Goal: Task Accomplishment & Management: Complete application form

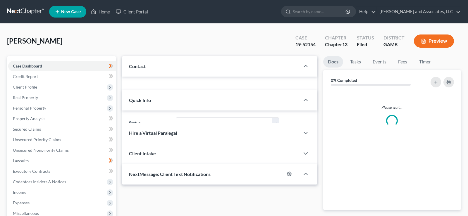
select select "1"
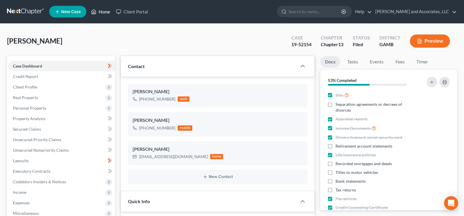
scroll to position [58, 0]
click at [104, 13] on link "Home" at bounding box center [100, 11] width 25 height 11
click at [102, 11] on link "Home" at bounding box center [100, 11] width 25 height 11
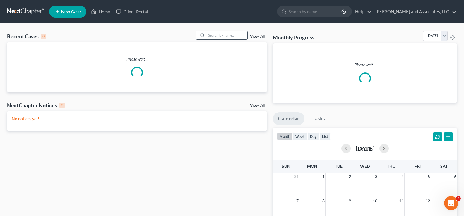
click at [217, 38] on input "search" at bounding box center [226, 35] width 41 height 8
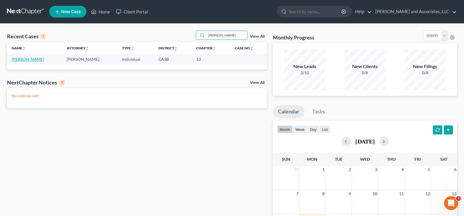
type input "[PERSON_NAME]"
click at [27, 58] on link "[PERSON_NAME]" at bounding box center [28, 59] width 32 height 5
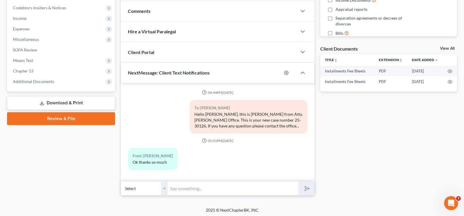
scroll to position [176, 0]
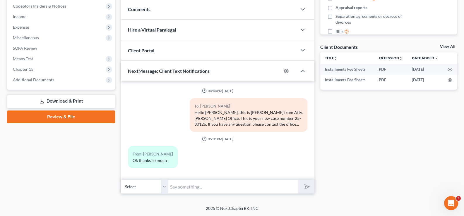
click at [189, 185] on input "text" at bounding box center [233, 187] width 130 height 14
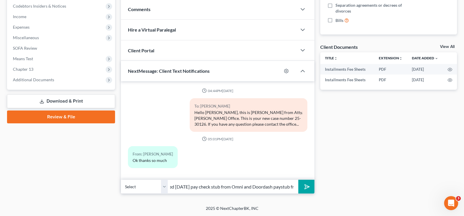
scroll to position [0, 202]
type input "Good Morning [PERSON_NAME], this is [PERSON_NAME] from Atty [PERSON_NAME] offic…"
click at [298, 180] on button "submit" at bounding box center [306, 187] width 16 height 14
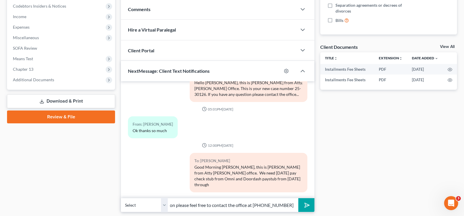
scroll to position [0, 68]
type input "[DATE]... if you have any question please feel free to contact the office at [P…"
click at [308, 202] on icon "submit" at bounding box center [306, 205] width 6 height 6
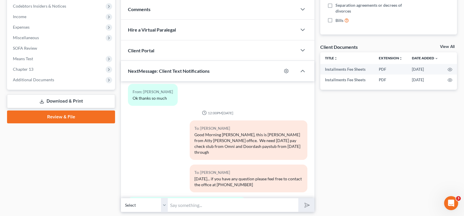
scroll to position [89, 0]
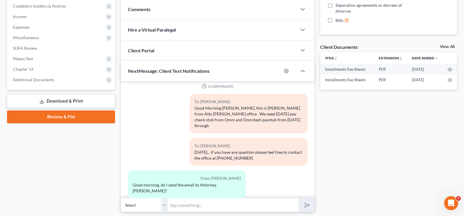
click at [203, 205] on input "text" at bounding box center [233, 205] width 130 height 14
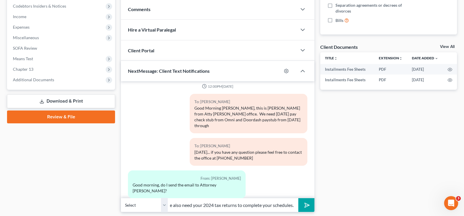
scroll to position [0, 31]
type input "Yes ma'am... we also need your 2024 tax returns to complete your schedules."
click at [298, 198] on button "submit" at bounding box center [306, 205] width 16 height 14
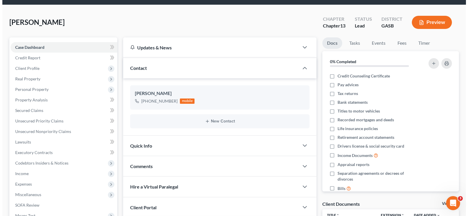
scroll to position [0, 0]
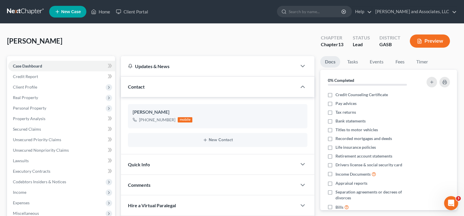
click at [439, 42] on button "Preview" at bounding box center [429, 41] width 40 height 13
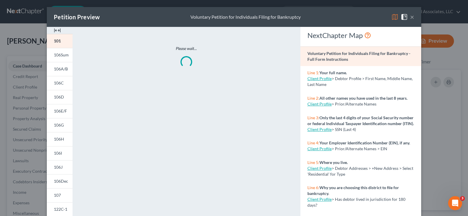
click at [56, 30] on img at bounding box center [57, 30] width 7 height 7
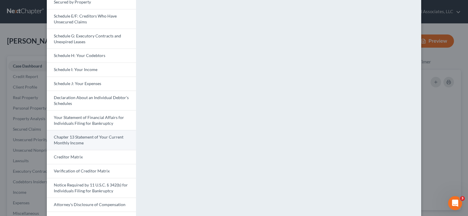
scroll to position [117, 0]
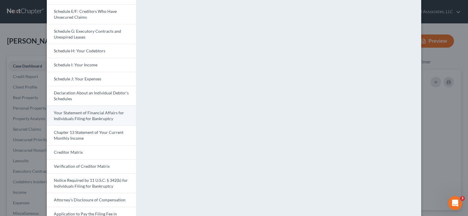
click at [96, 119] on span "Your Statement of Financial Affairs for Individuals Filing for Bankruptcy" at bounding box center [89, 115] width 70 height 11
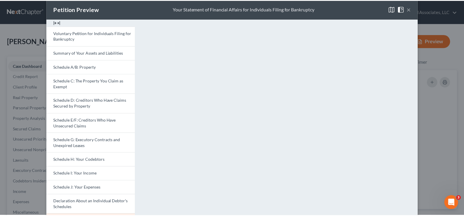
scroll to position [0, 0]
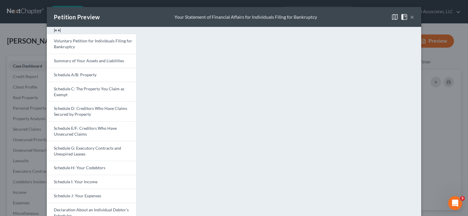
click at [411, 15] on button "×" at bounding box center [412, 16] width 4 height 7
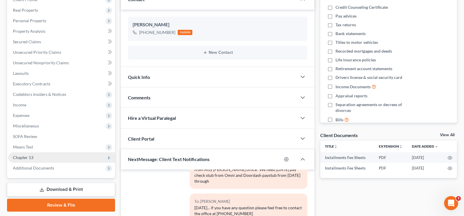
scroll to position [88, 0]
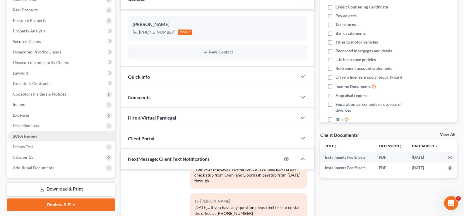
click at [24, 134] on span "SOFA Review" at bounding box center [25, 136] width 24 height 5
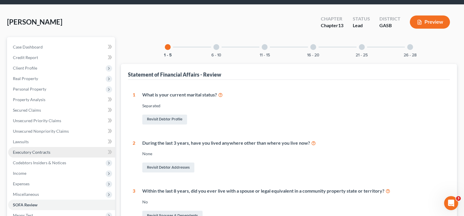
scroll to position [29, 0]
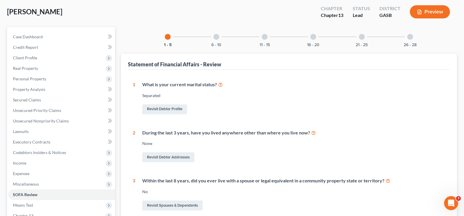
click at [217, 38] on div at bounding box center [216, 37] width 6 height 6
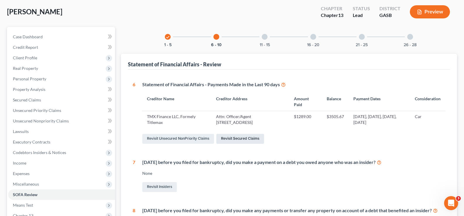
click at [249, 140] on link "Revisit Secured Claims" at bounding box center [240, 139] width 48 height 10
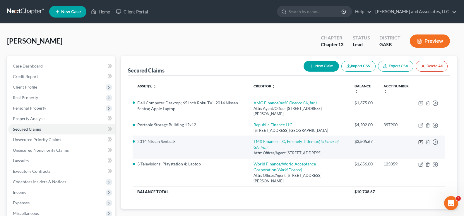
click at [421, 142] on icon "button" at bounding box center [420, 142] width 5 height 5
select select "10"
select select "0"
select select "1"
select select "0"
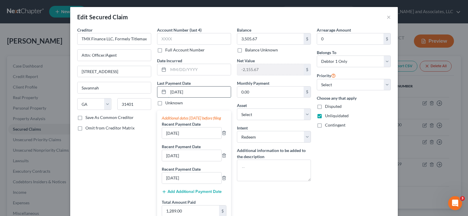
click at [196, 92] on input "[DATE]" at bounding box center [199, 92] width 63 height 11
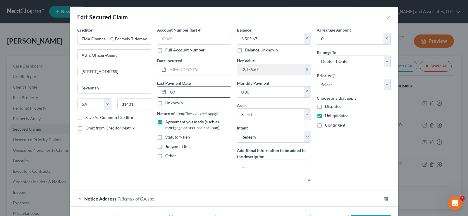
type input "0"
click at [200, 71] on input "text" at bounding box center [199, 69] width 63 height 11
type input "0"
type input "[DATE]"
click at [174, 91] on input "text" at bounding box center [199, 92] width 63 height 11
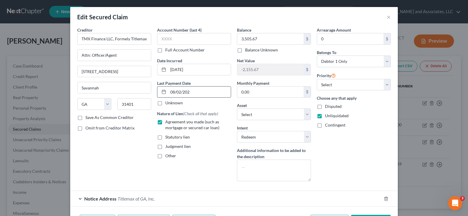
type input "[DATE]"
select select "0"
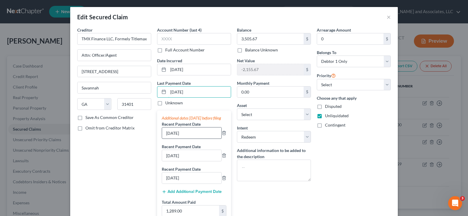
type input "[DATE]"
click at [188, 139] on input "[DATE]" at bounding box center [191, 133] width 59 height 11
click at [189, 139] on input "[DATE]" at bounding box center [191, 133] width 59 height 11
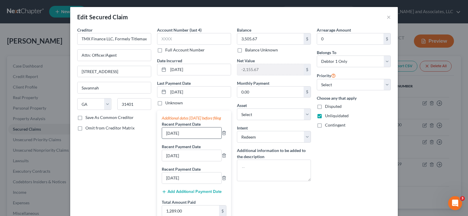
click at [189, 139] on input "[DATE]" at bounding box center [191, 133] width 59 height 11
type input "[DATE]"
click at [168, 161] on input "[DATE]" at bounding box center [191, 155] width 59 height 11
type input "[DATE]"
click at [196, 69] on input "[DATE]" at bounding box center [199, 69] width 63 height 11
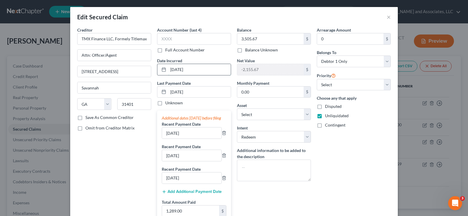
click at [196, 69] on input "[DATE]" at bounding box center [199, 69] width 63 height 11
click at [187, 139] on input "[DATE]" at bounding box center [191, 133] width 59 height 11
click at [168, 137] on input "[DATE]" at bounding box center [191, 133] width 59 height 11
type input "[DATE]"
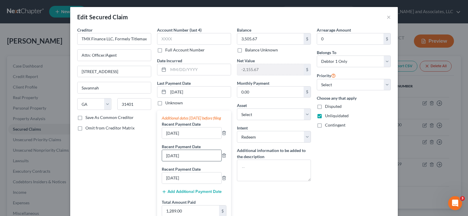
click at [169, 161] on input "[DATE]" at bounding box center [191, 155] width 59 height 11
type input "[DATE]"
click at [222, 180] on icon "button" at bounding box center [224, 178] width 5 height 5
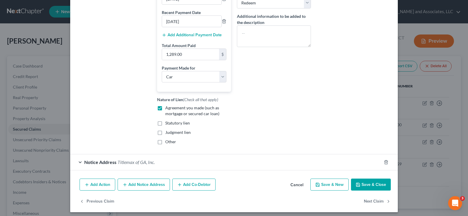
scroll to position [143, 0]
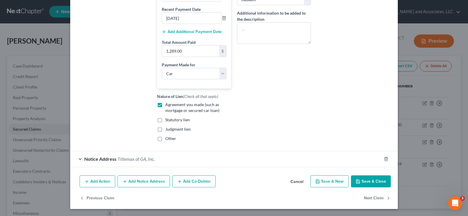
click at [365, 182] on button "Save & Close" at bounding box center [371, 181] width 40 height 12
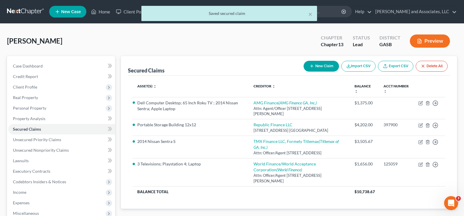
click at [427, 43] on button "Preview" at bounding box center [429, 41] width 40 height 13
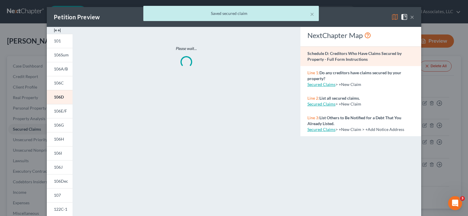
drag, startPoint x: 56, startPoint y: 28, endPoint x: 55, endPoint y: 32, distance: 3.4
click at [56, 29] on img at bounding box center [57, 30] width 7 height 7
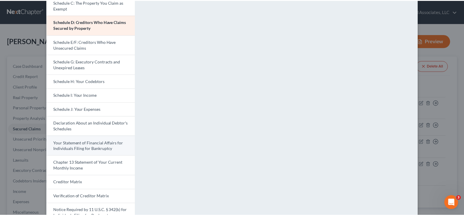
scroll to position [88, 0]
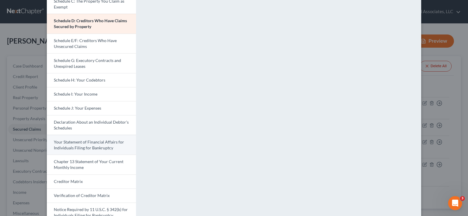
click at [95, 147] on span "Your Statement of Financial Affairs for Individuals Filing for Bankruptcy" at bounding box center [89, 144] width 70 height 11
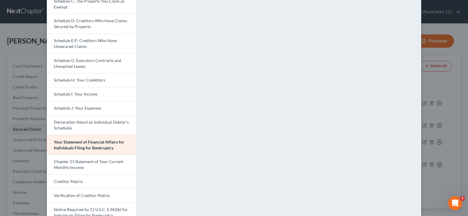
drag, startPoint x: 463, startPoint y: 62, endPoint x: 466, endPoint y: 22, distance: 40.2
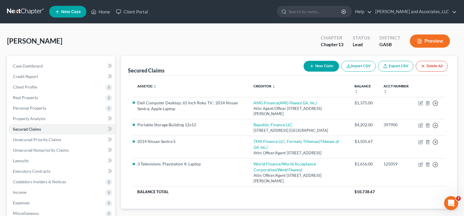
click at [224, 42] on div "[PERSON_NAME] Upgraded Chapter Chapter 13 Status Lead District GASB Preview" at bounding box center [231, 43] width 449 height 25
click at [26, 65] on span "Case Dashboard" at bounding box center [28, 65] width 30 height 5
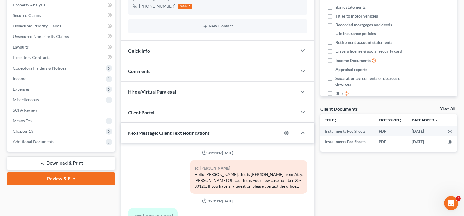
scroll to position [122, 0]
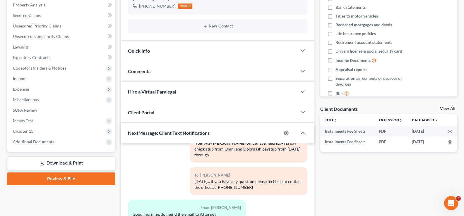
click at [57, 162] on link "Download & Print" at bounding box center [61, 163] width 108 height 14
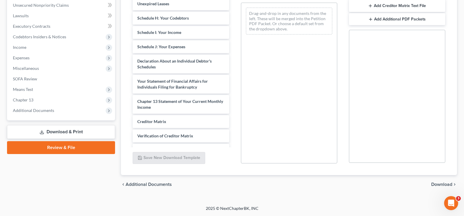
scroll to position [146, 0]
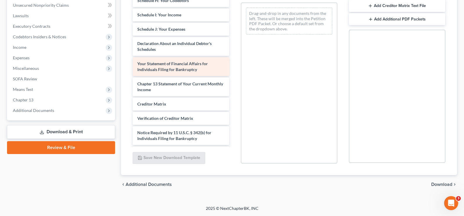
click at [174, 71] on span "Your Statement of Financial Affairs for Individuals Filing for Bankruptcy" at bounding box center [172, 66] width 70 height 11
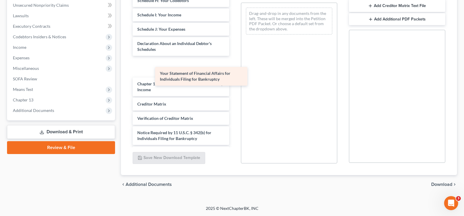
scroll to position [145, 0]
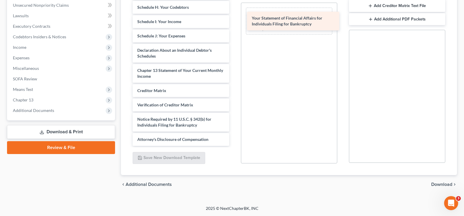
drag, startPoint x: 173, startPoint y: 73, endPoint x: 287, endPoint y: 21, distance: 125.4
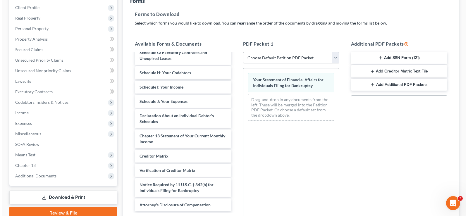
scroll to position [57, 0]
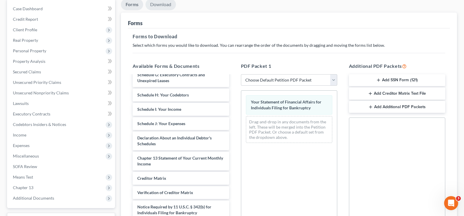
click at [162, 2] on link "Download" at bounding box center [160, 4] width 30 height 11
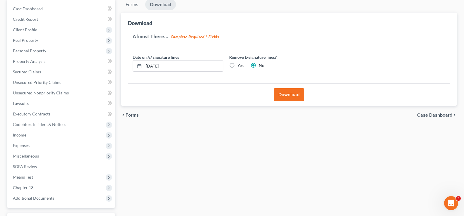
click at [288, 96] on button "Download" at bounding box center [288, 94] width 30 height 13
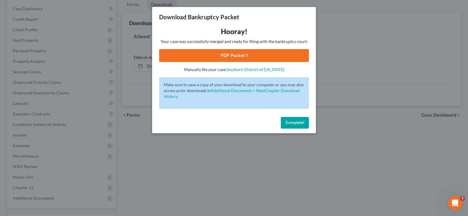
click at [257, 51] on link "PDF Packet 1" at bounding box center [234, 55] width 150 height 13
click at [274, 59] on link "PDF Packet 1" at bounding box center [234, 55] width 150 height 13
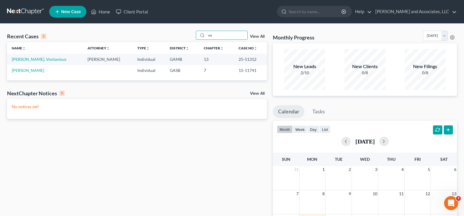
type input "v"
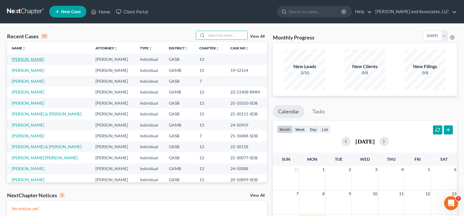
click at [36, 61] on link "[PERSON_NAME]" at bounding box center [28, 59] width 32 height 5
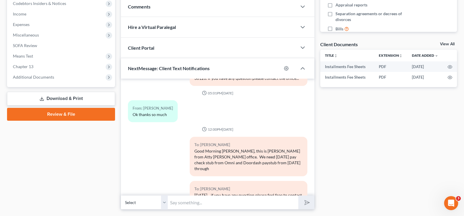
scroll to position [187, 0]
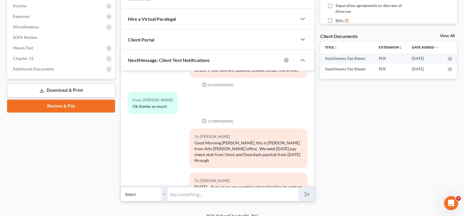
drag, startPoint x: 463, startPoint y: 137, endPoint x: 463, endPoint y: 143, distance: 5.8
click at [463, 143] on div "Collins, Latreece Upgraded Chapter Chapter 13 Status Lead District GASB Preview…" at bounding box center [232, 25] width 464 height 376
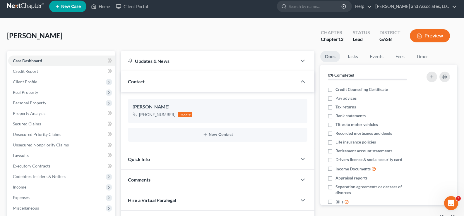
scroll to position [0, 0]
